Goal: Navigation & Orientation: Go to known website

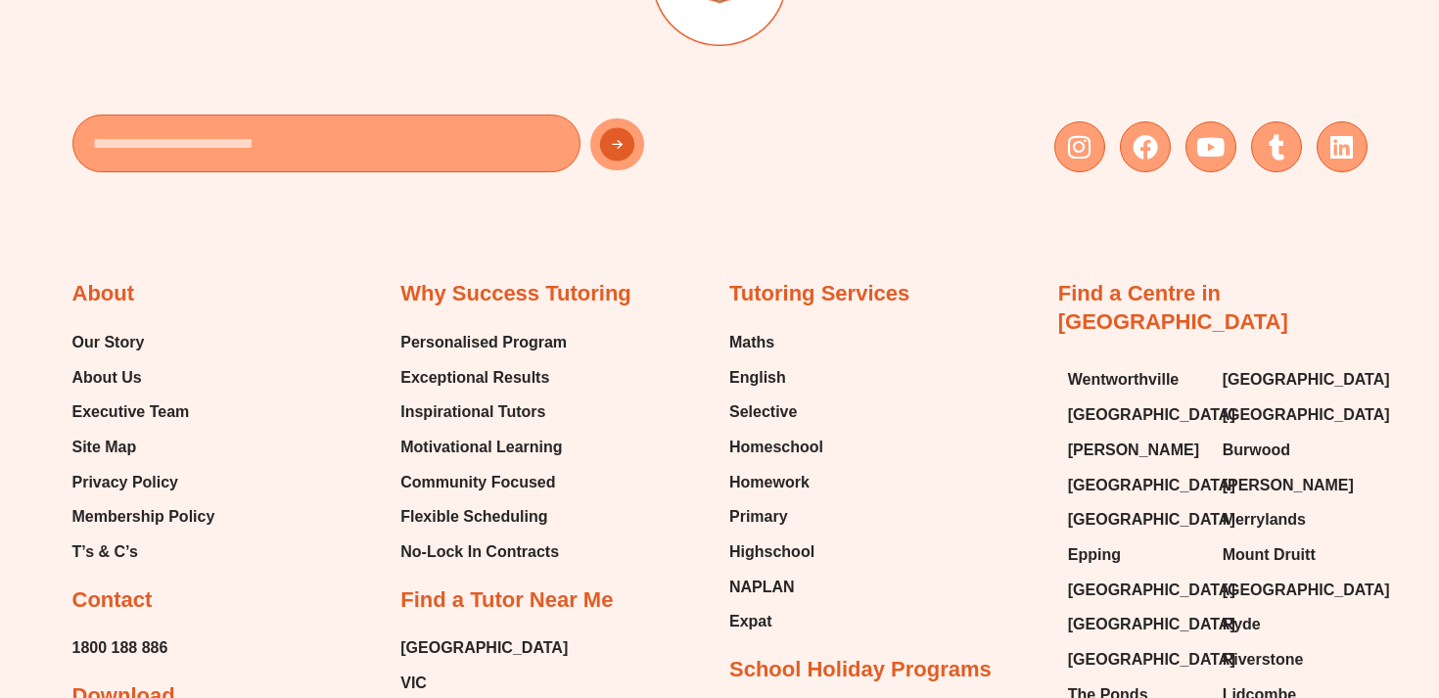
scroll to position [780, 0]
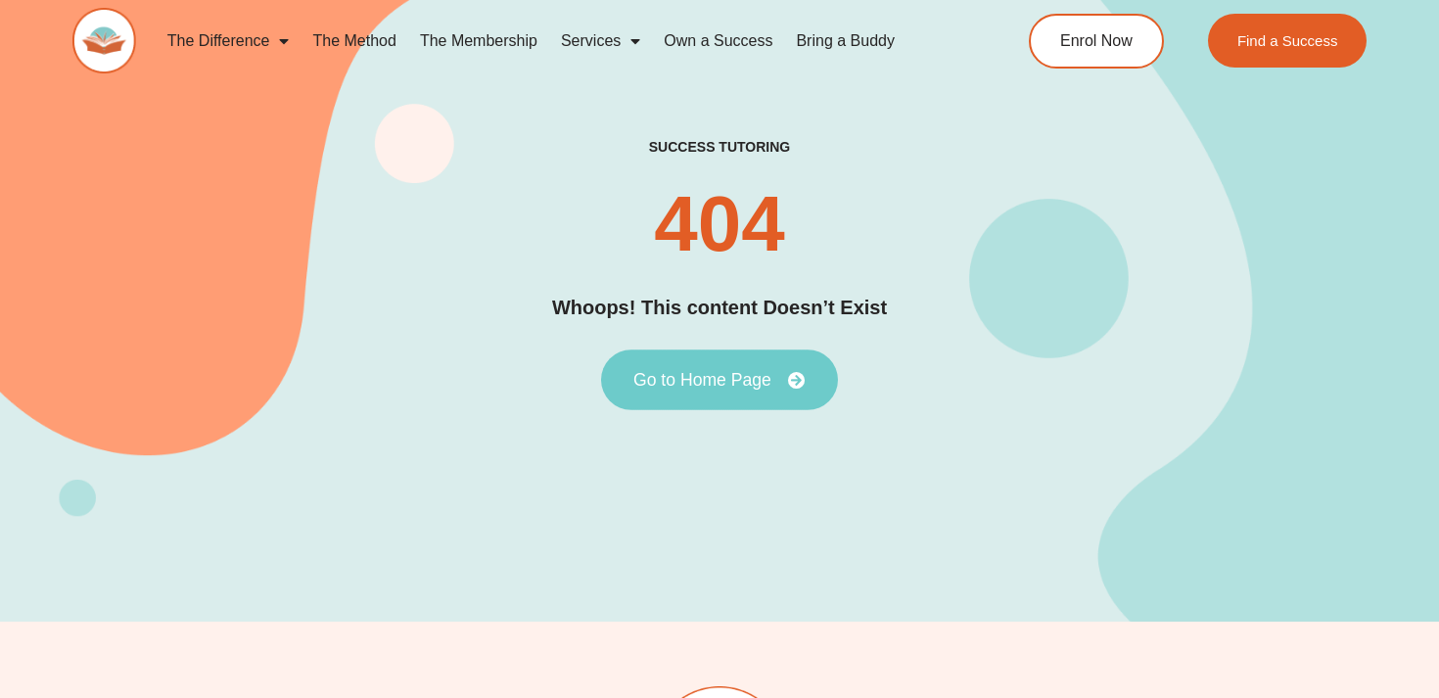
click at [796, 389] on link "Go to Home Page" at bounding box center [719, 379] width 237 height 61
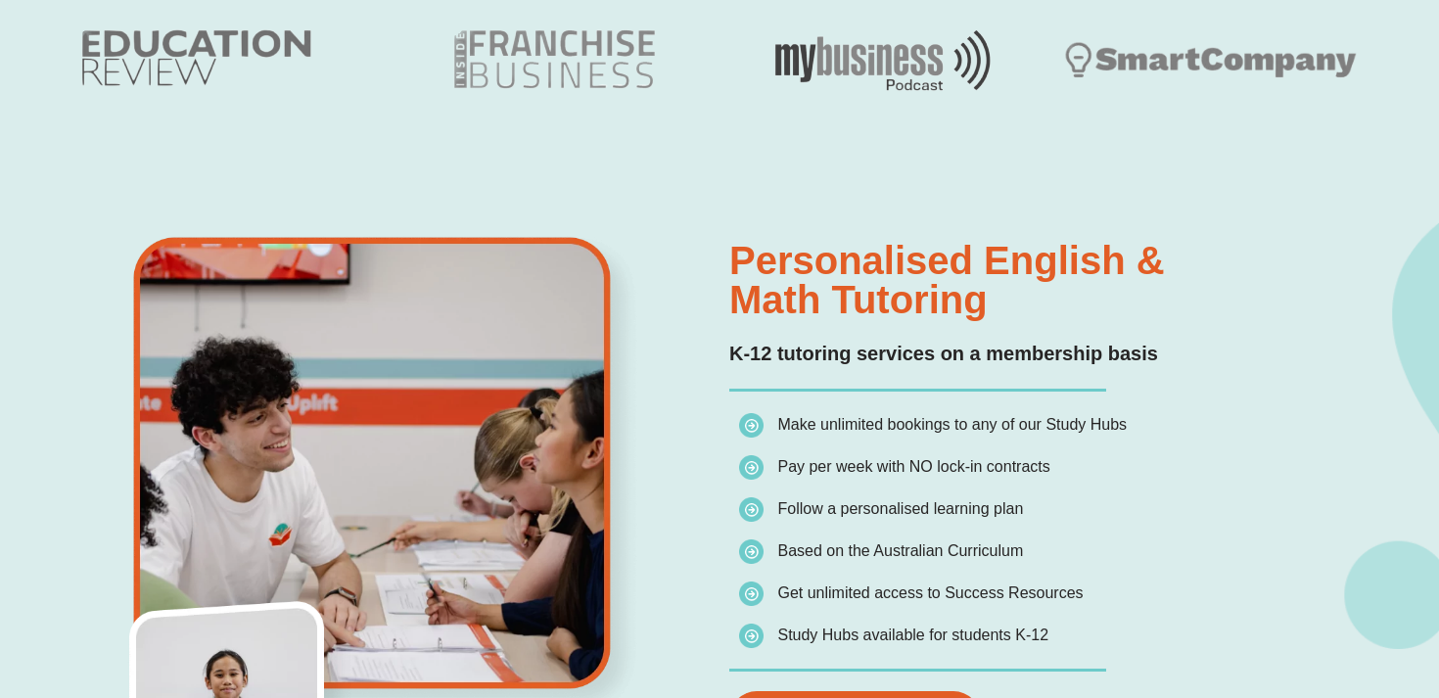
scroll to position [1560, 0]
